Goal: Task Accomplishment & Management: Manage account settings

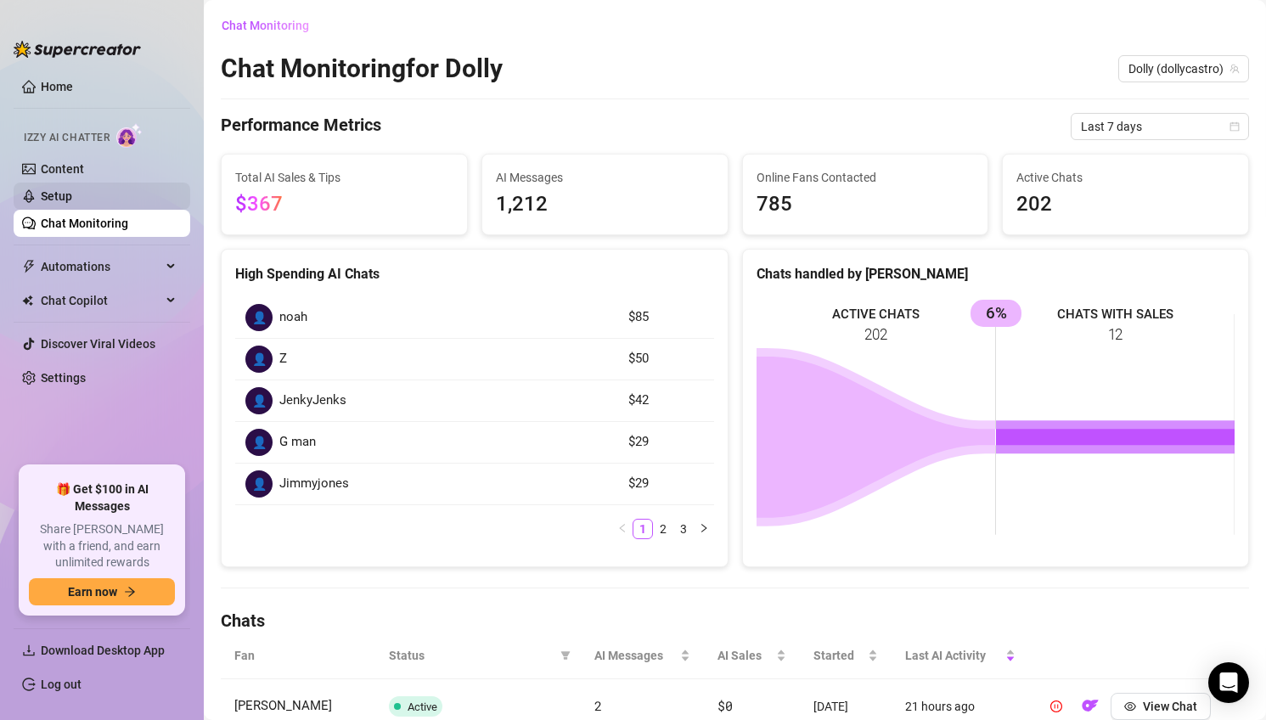
click at [72, 199] on link "Setup" at bounding box center [56, 196] width 31 height 14
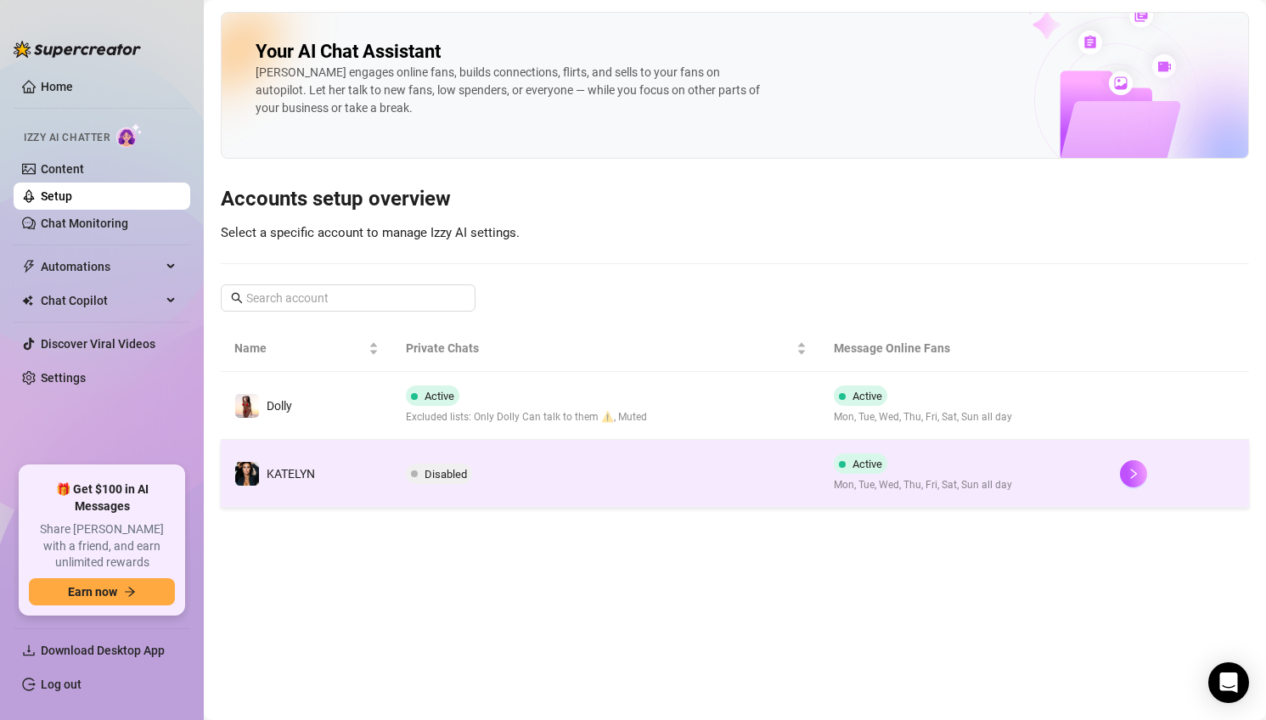
click at [500, 493] on td "Disabled" at bounding box center [606, 474] width 429 height 68
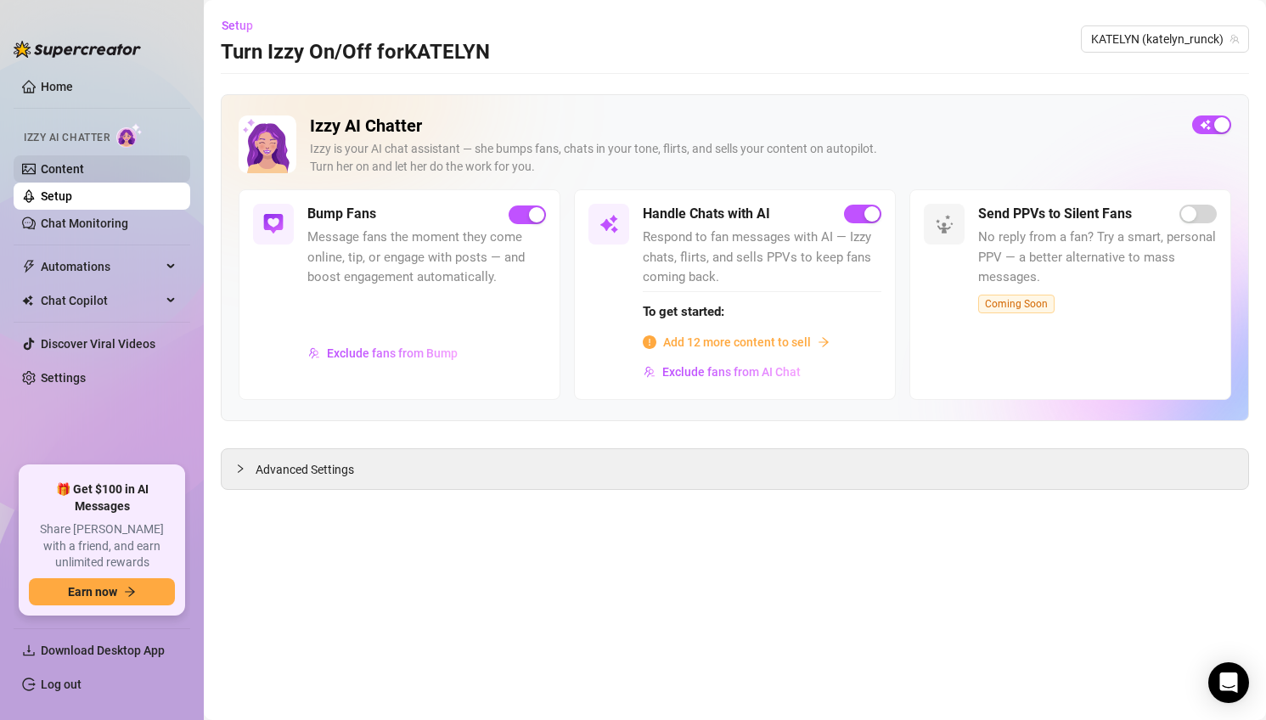
click at [84, 163] on link "Content" at bounding box center [62, 169] width 43 height 14
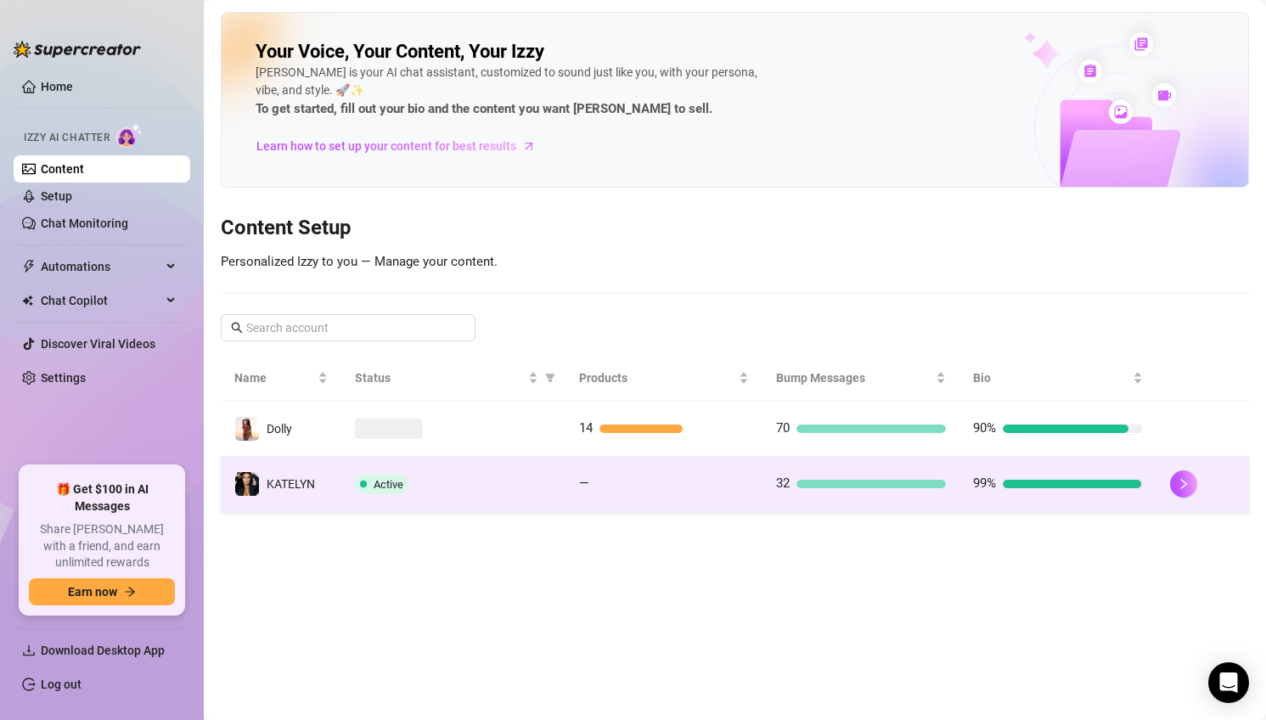
click at [484, 494] on td "Active" at bounding box center [453, 484] width 224 height 55
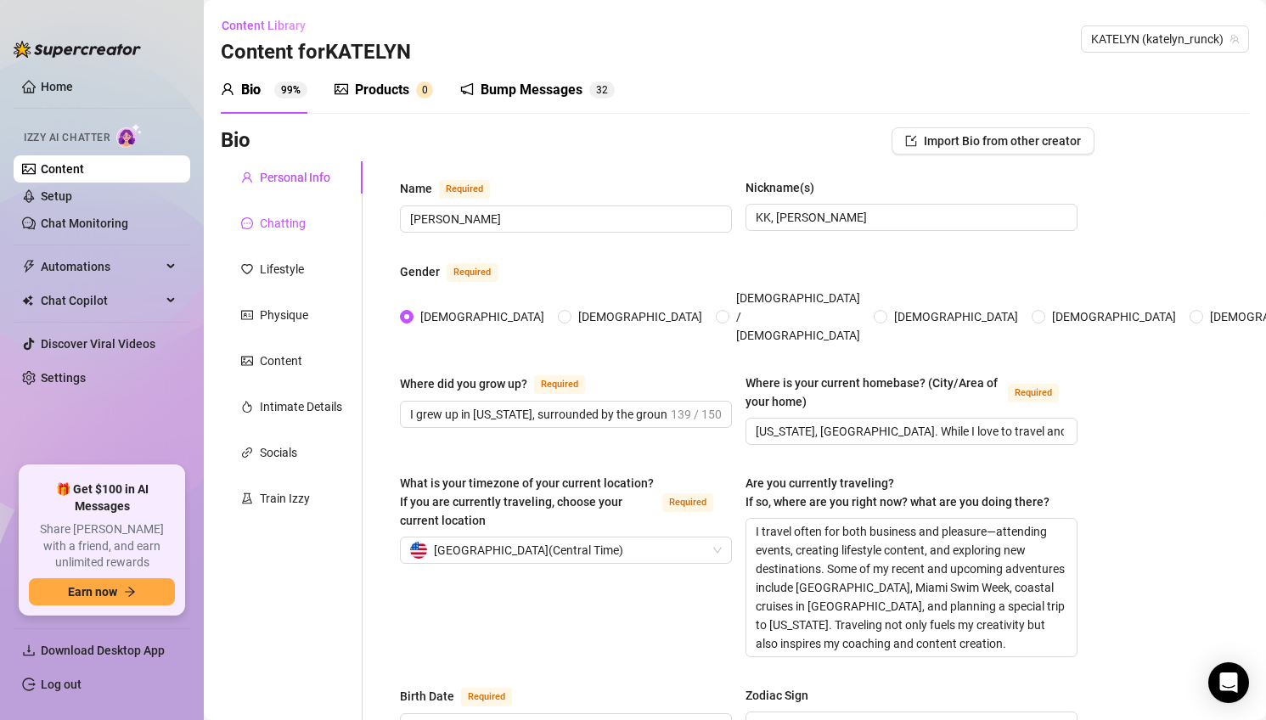
click at [276, 232] on div "Chatting" at bounding box center [283, 223] width 46 height 19
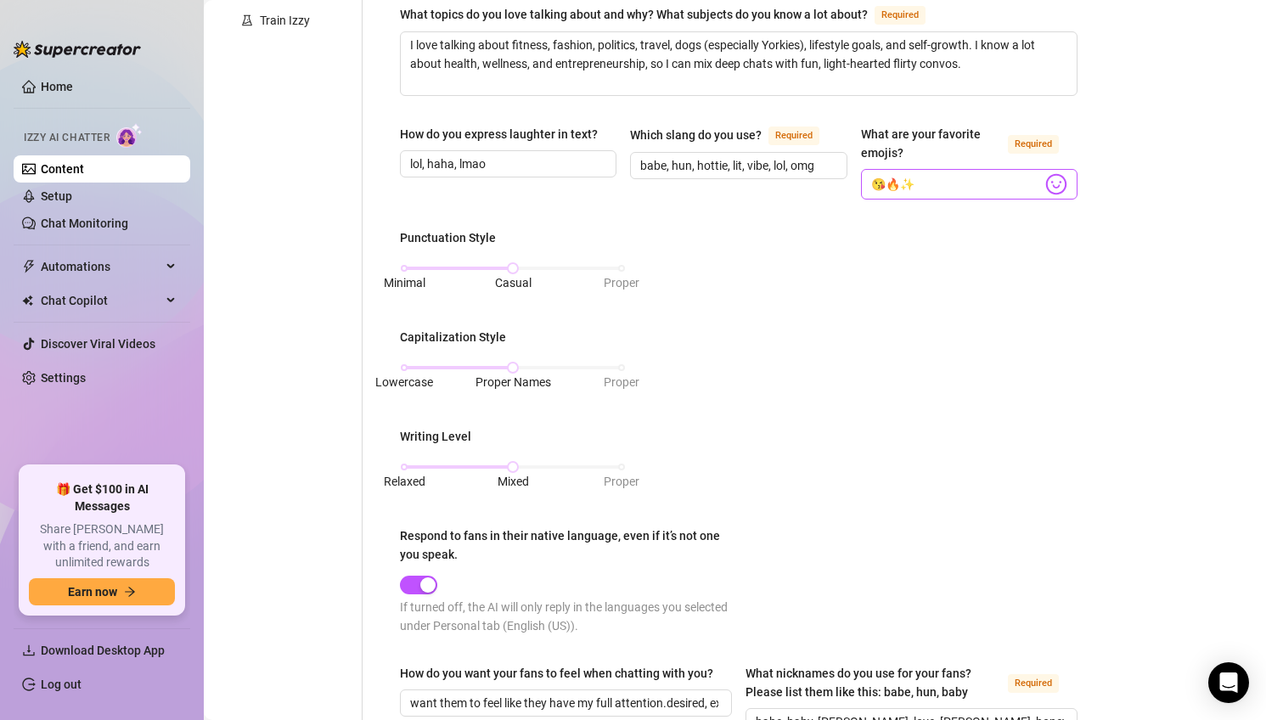
scroll to position [484, 0]
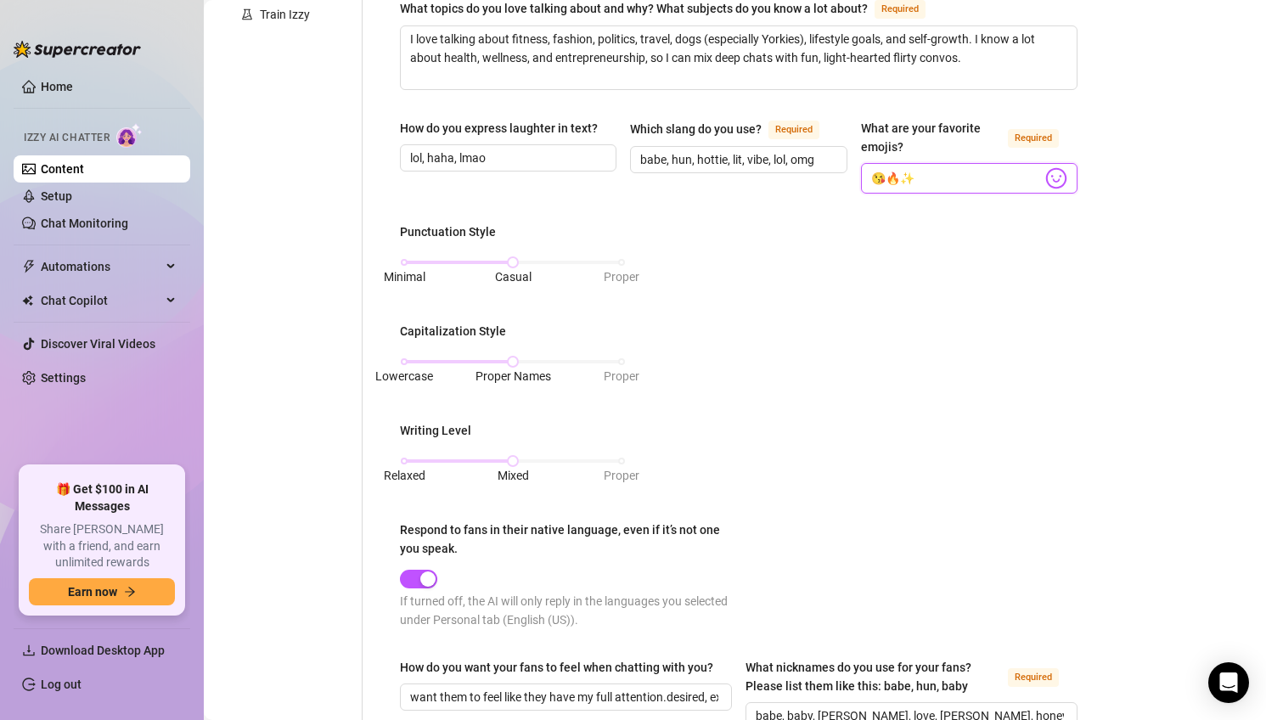
click at [912, 182] on input "😘🔥✨" at bounding box center [956, 178] width 171 height 22
paste input "🙏💕😂🫠😊🔝✝️🤗"
type input "😜🙏💕😂🫠😊🔝✝️🤗"
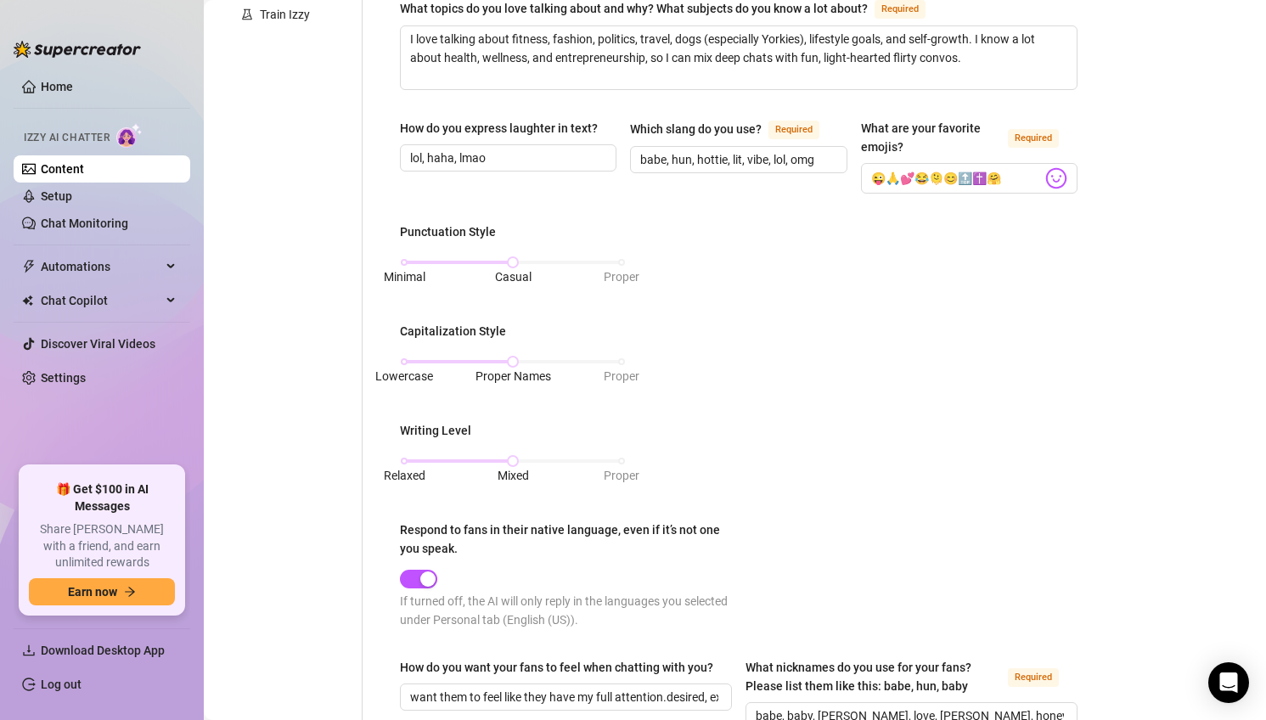
click at [844, 218] on div "What is your persona type? [PERSON_NAME] defines the distinct image and persona…" at bounding box center [738, 328] width 677 height 1269
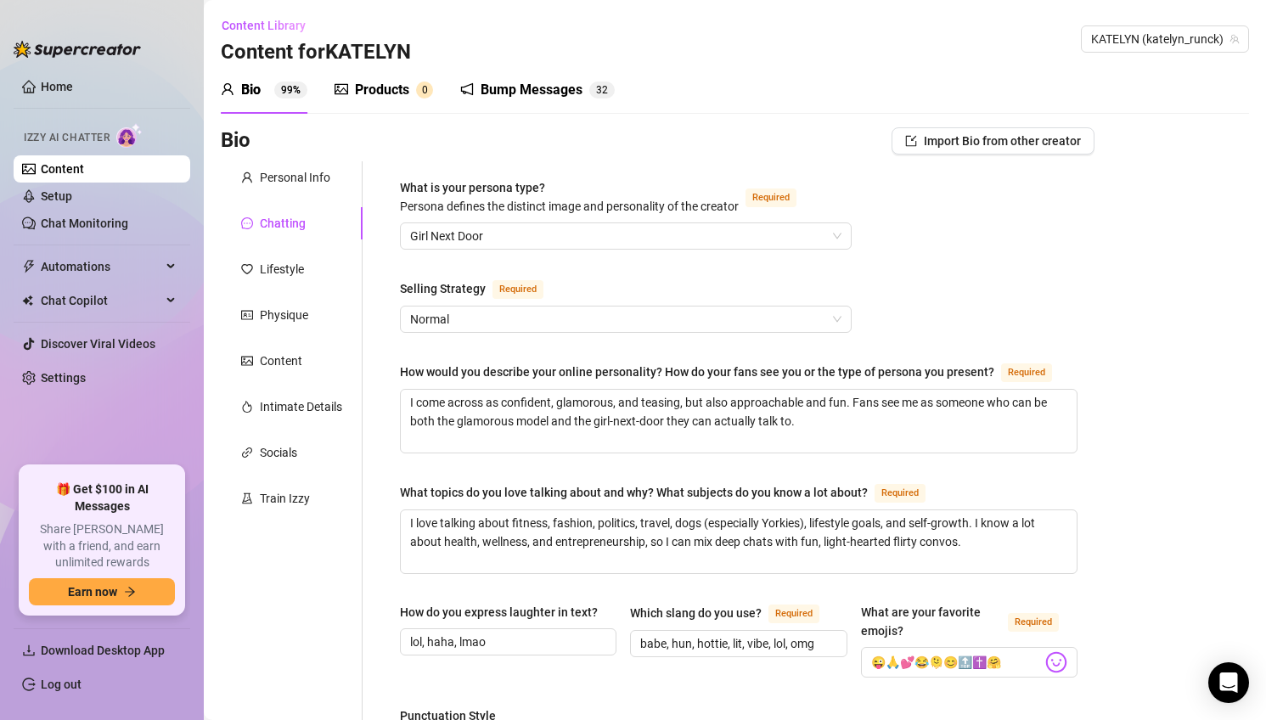
scroll to position [890, 0]
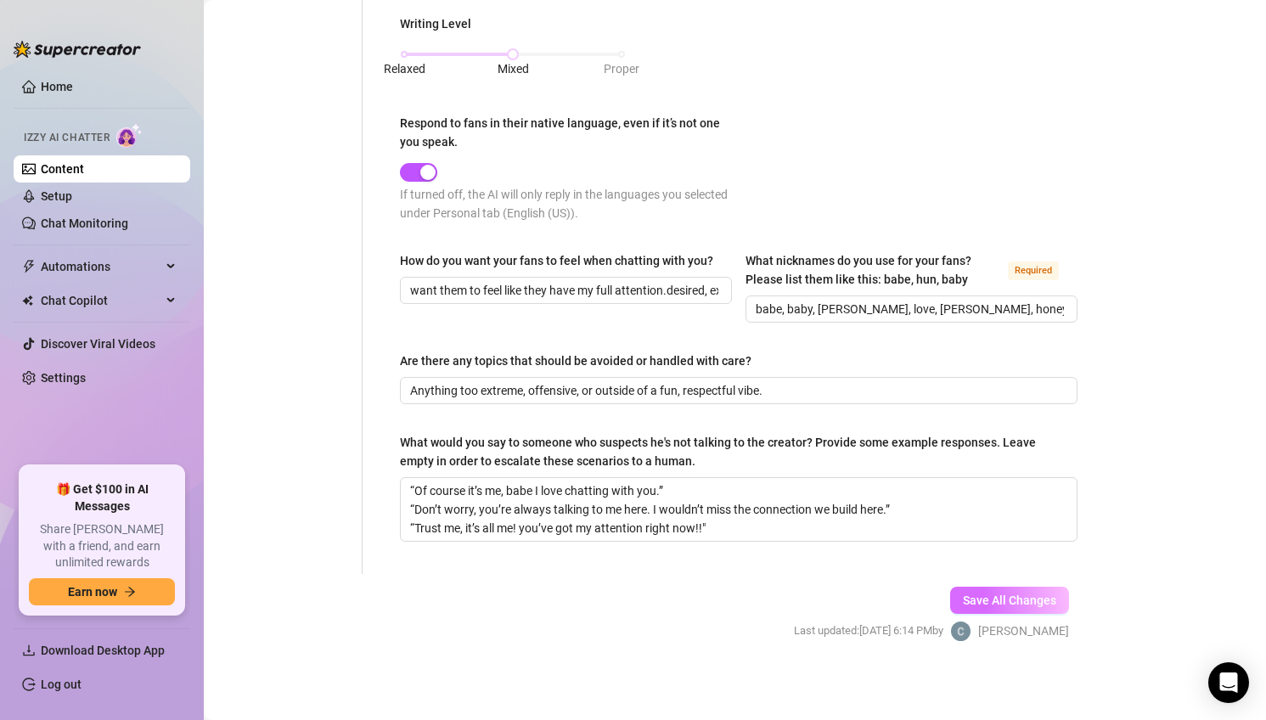
click at [1006, 600] on span "Save All Changes" at bounding box center [1009, 600] width 93 height 14
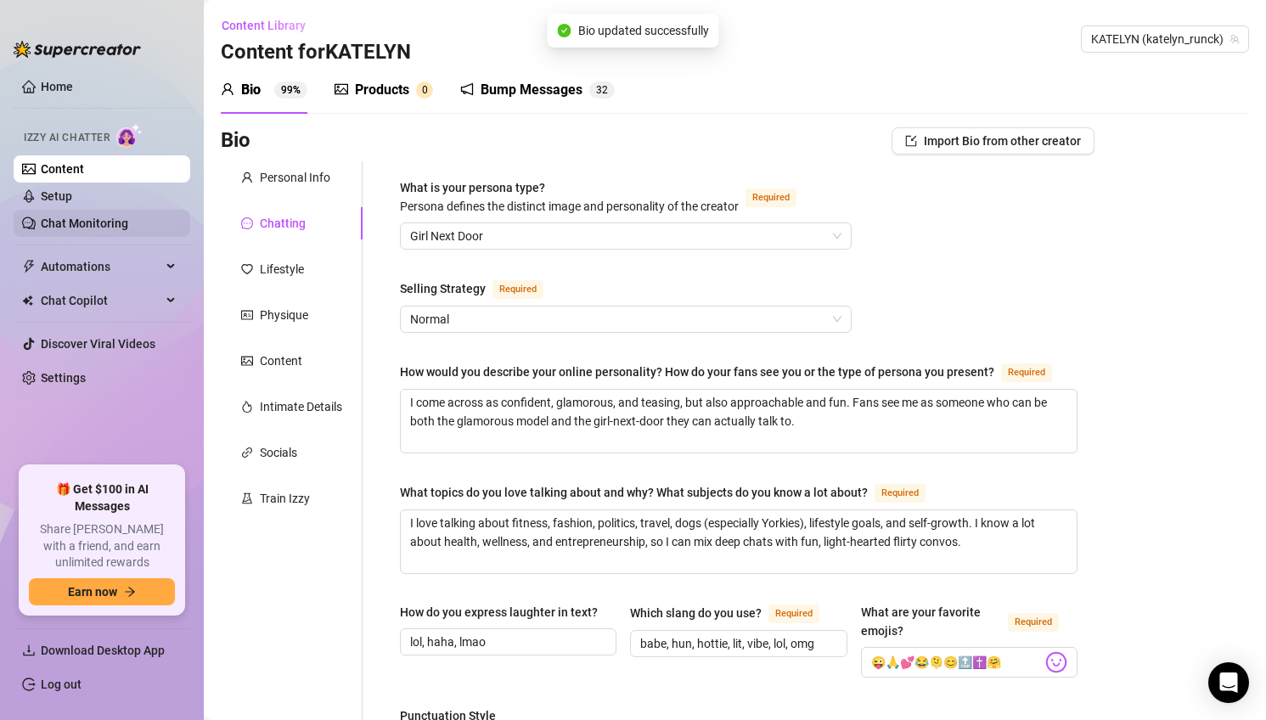
click at [147, 210] on ul "Content Setup Chat Monitoring" at bounding box center [102, 195] width 177 height 81
click at [72, 194] on link "Setup" at bounding box center [56, 196] width 31 height 14
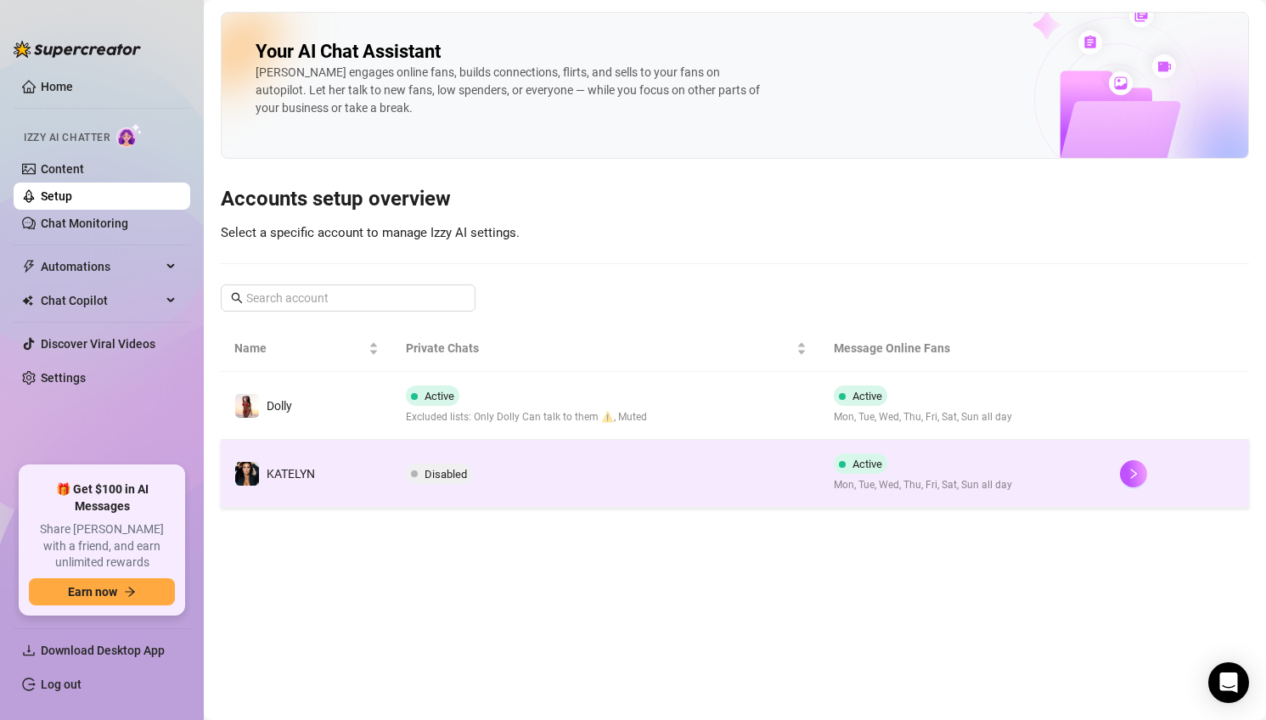
click at [541, 469] on td "Disabled" at bounding box center [606, 474] width 429 height 68
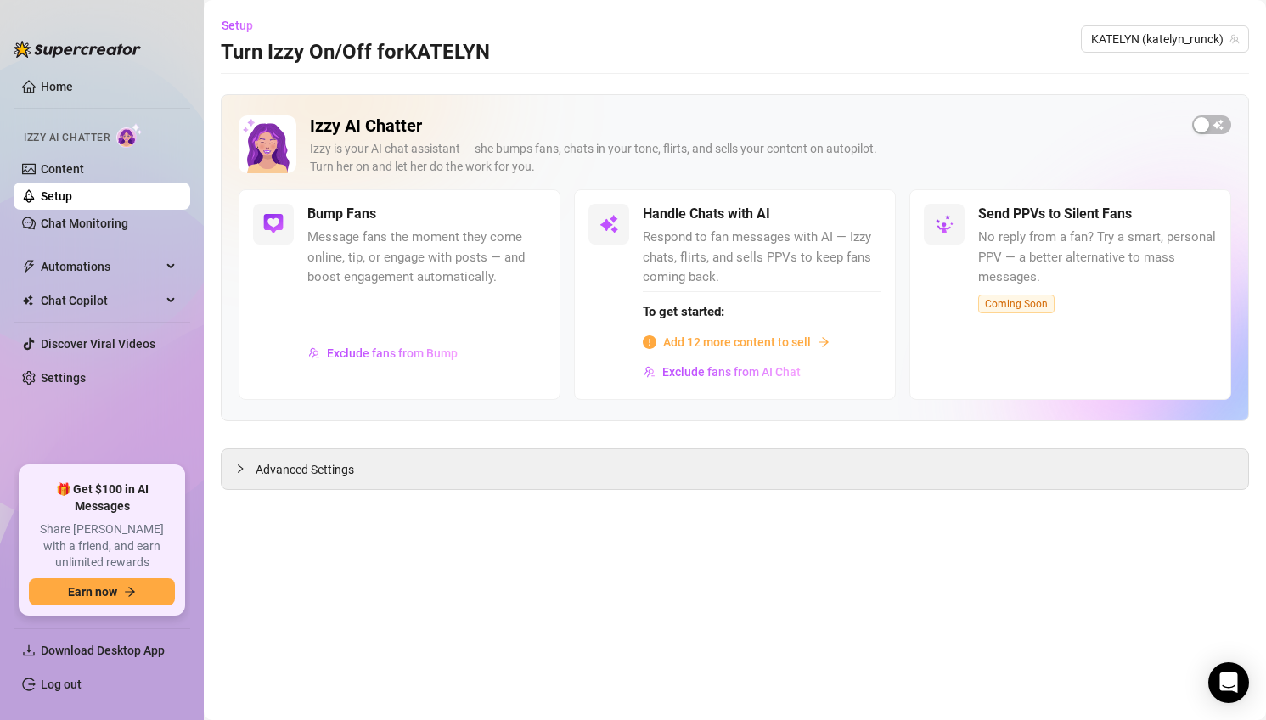
click at [783, 346] on span "Add 12 more content to sell" at bounding box center [737, 342] width 148 height 19
